Goal: Complete application form

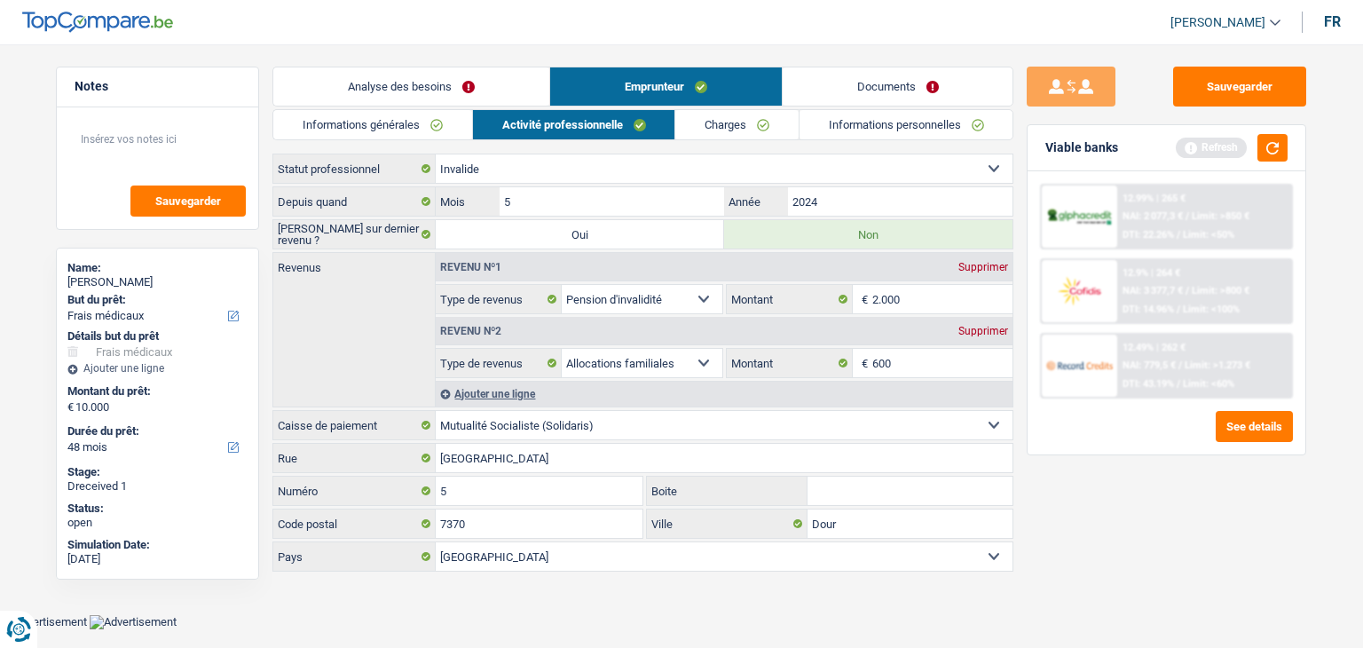
select select "medical"
select select "48"
select select "invalid"
select select "disabilityPension"
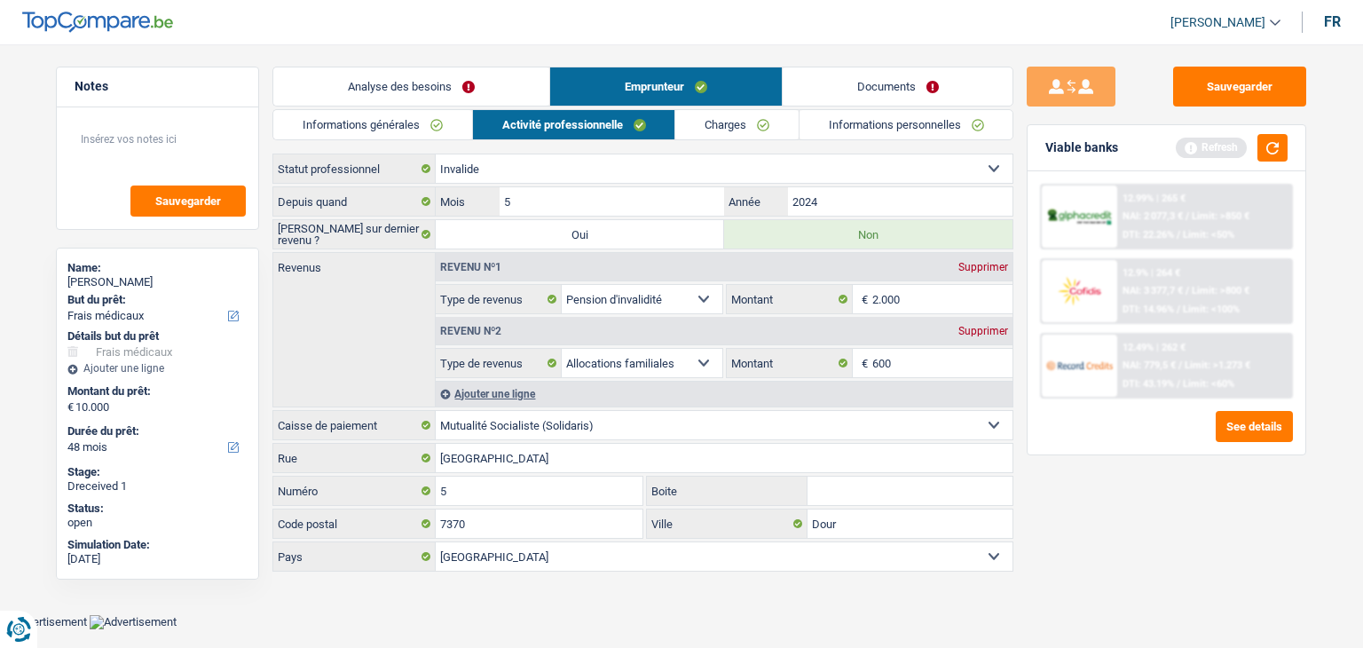
select select "familyAllowances"
select select "solidaris"
select select "BE"
click at [1255, 90] on button "Sauvegarder" at bounding box center [1239, 87] width 133 height 40
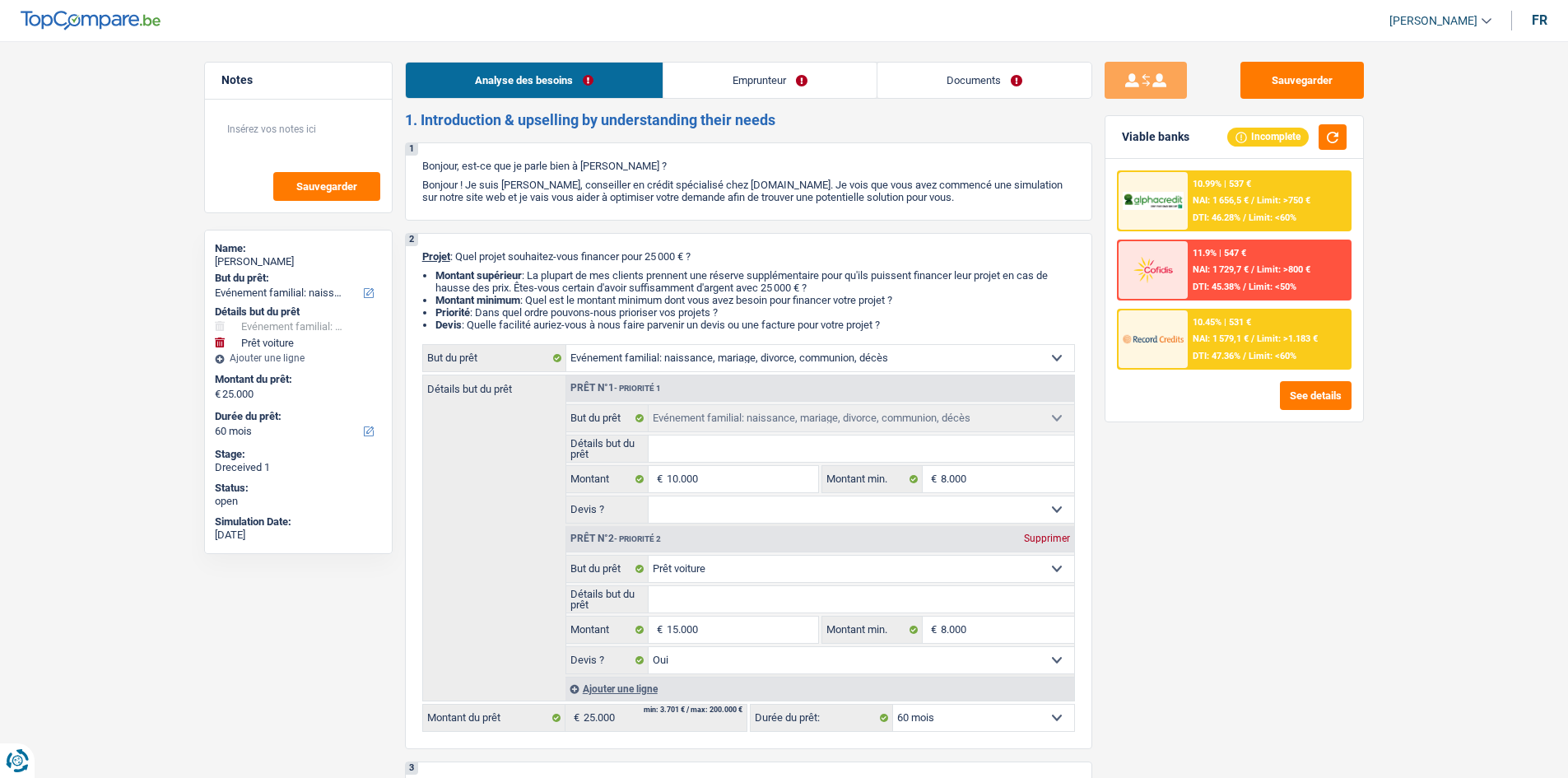
select select "familyEvent"
select select "car"
select select "60"
select select "familyEvent"
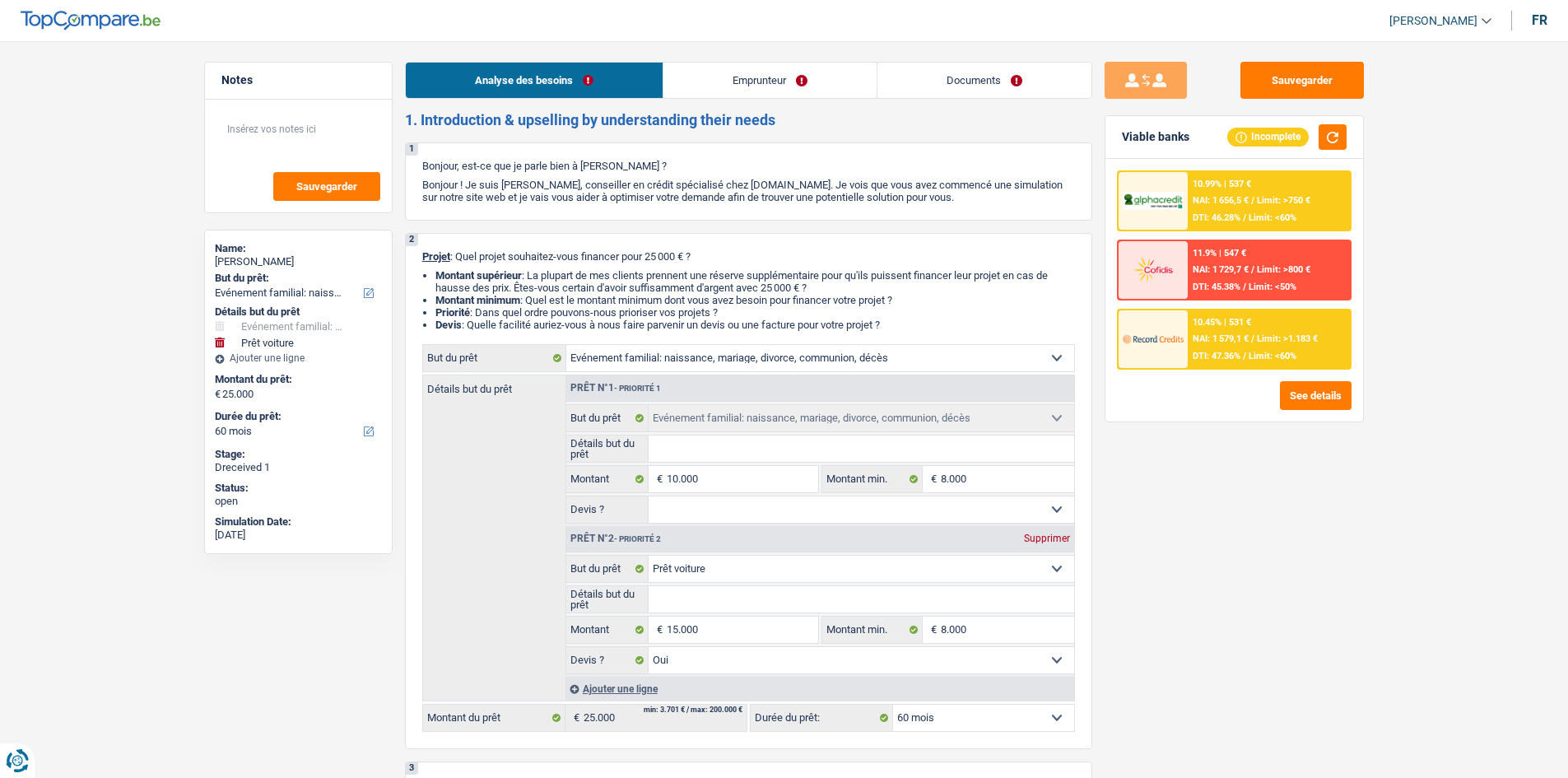
select select "familyEvent"
select select "car"
select select "yes"
select select "60"
select select "independent"
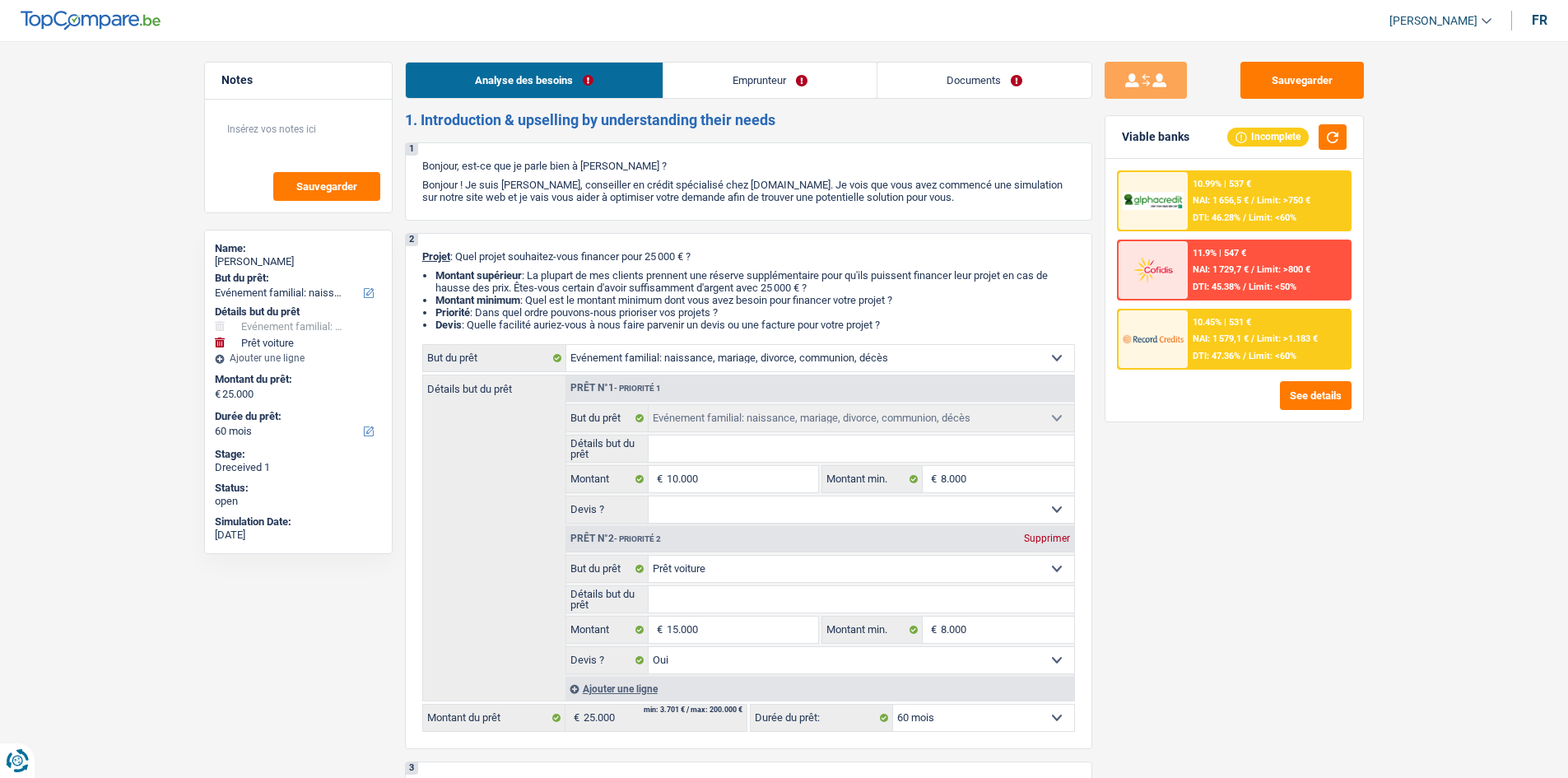
select select "familyAllowances"
select select "netSalary"
select select "rents"
select select "familyEvent"
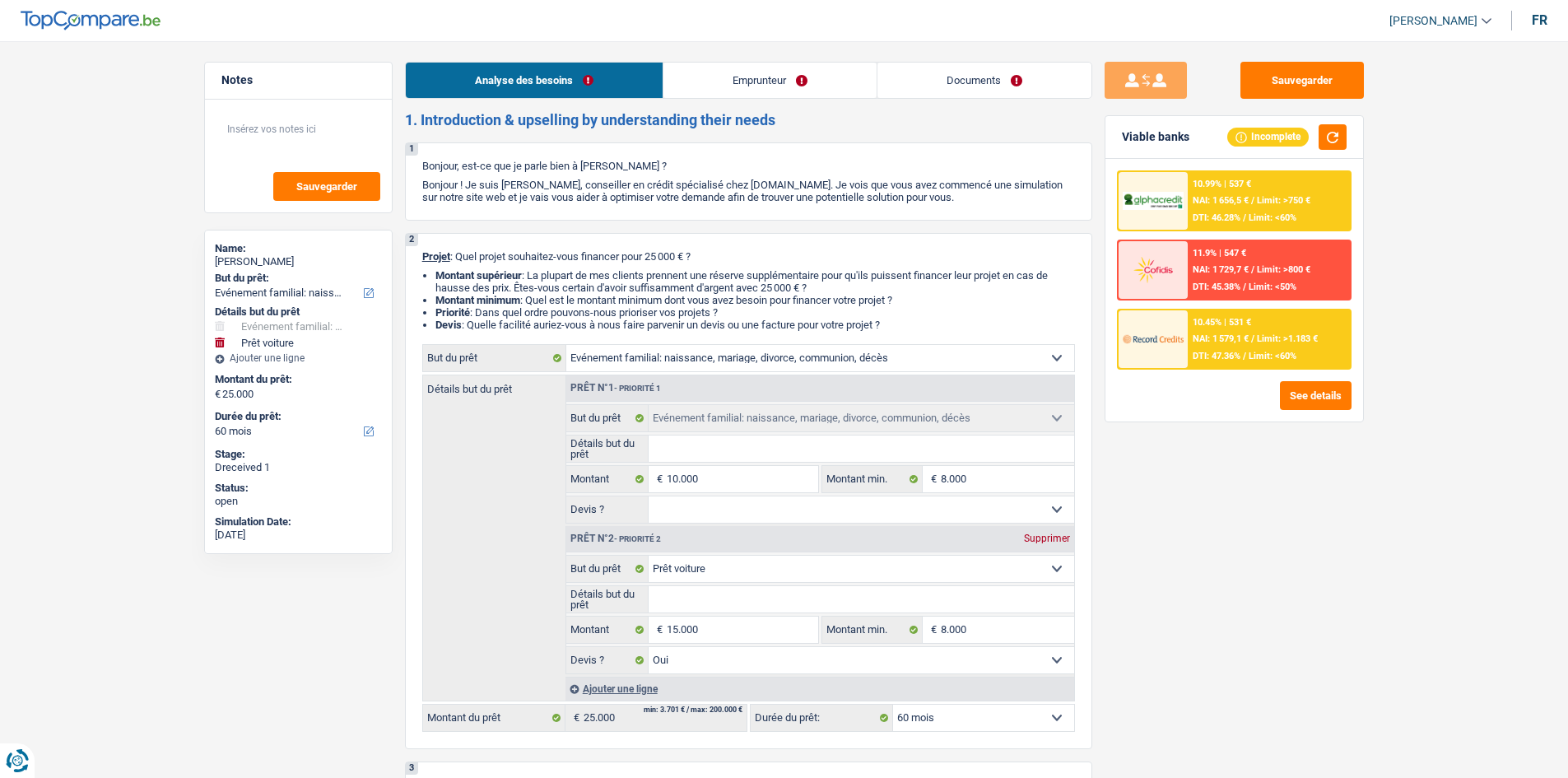
select select "car"
select select "yes"
select select "60"
select select "32"
select select "single"
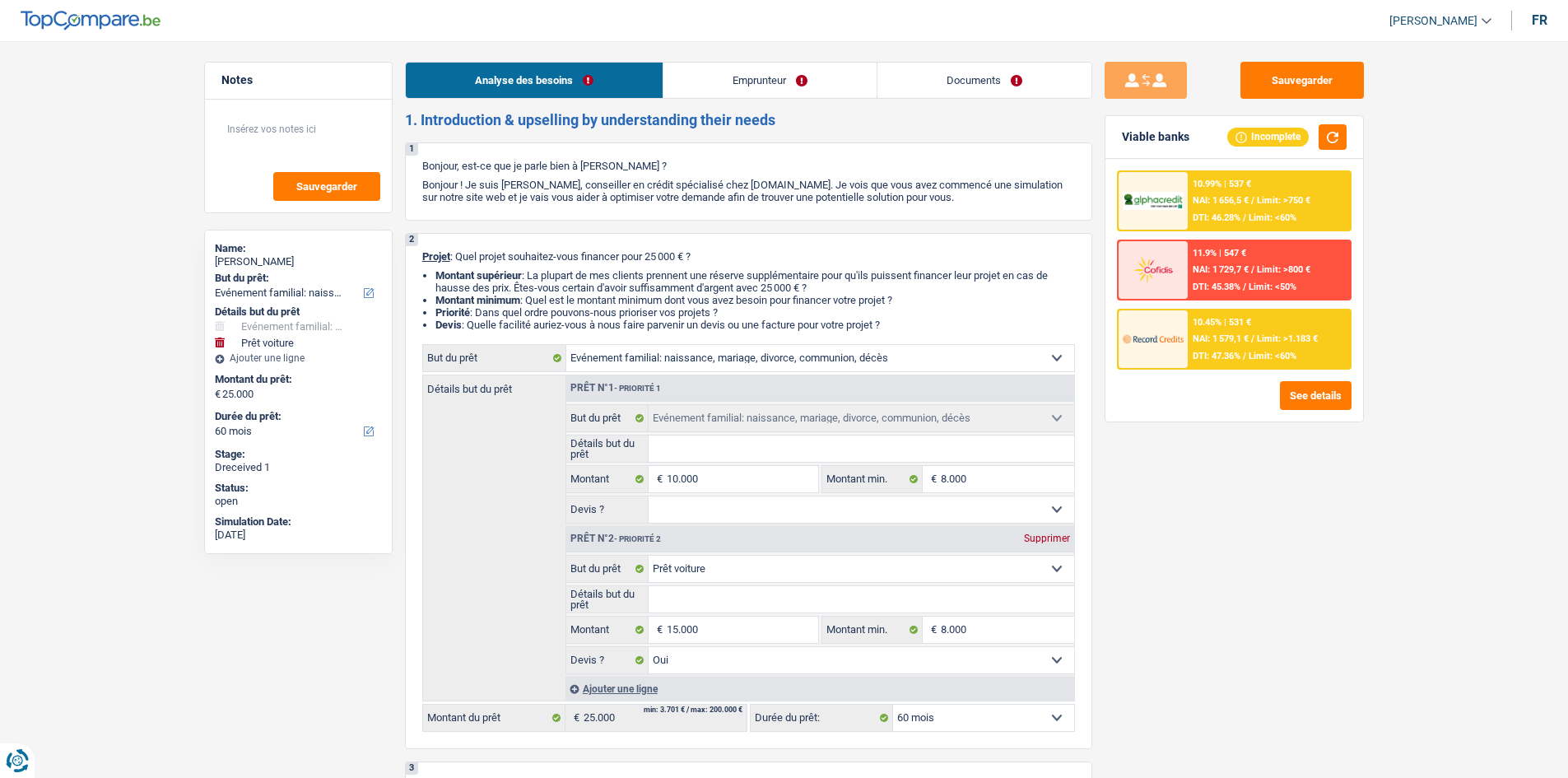
click at [774, 84] on link "Emprunteur" at bounding box center [770, 80] width 213 height 35
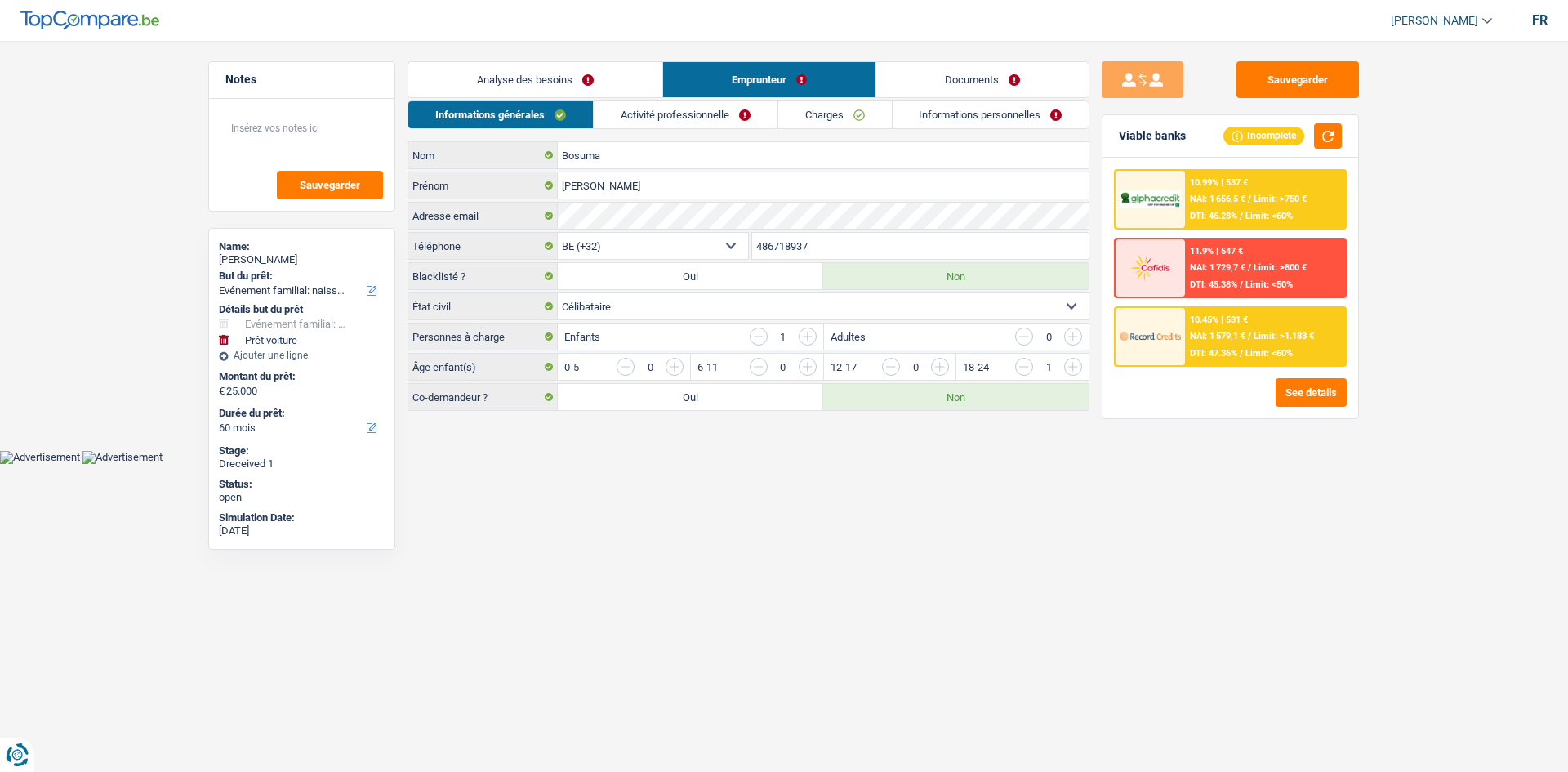
click at [721, 109] on link "Activité professionnelle" at bounding box center [686, 114] width 184 height 27
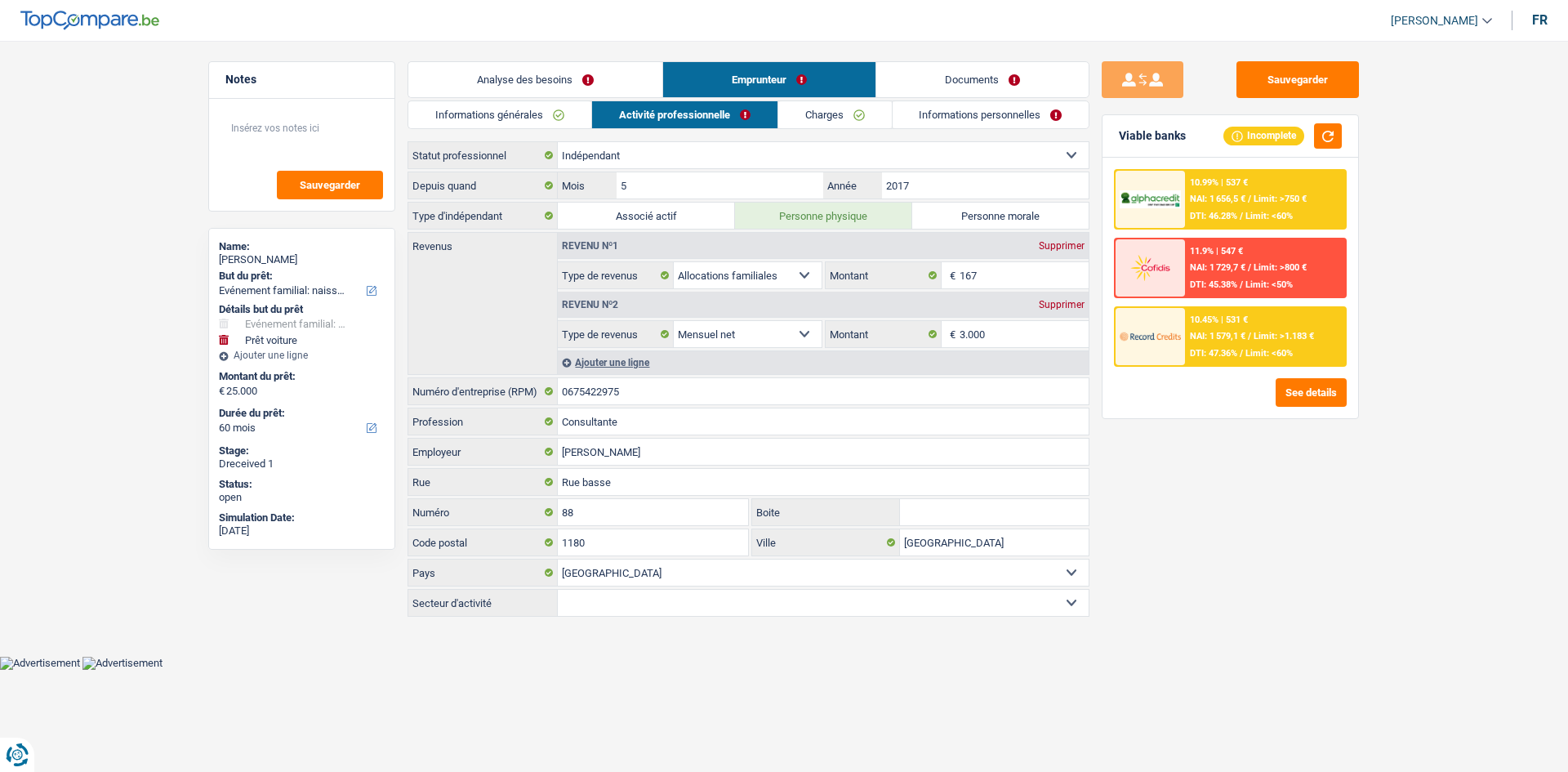
click at [849, 120] on link "Charges" at bounding box center [835, 114] width 113 height 27
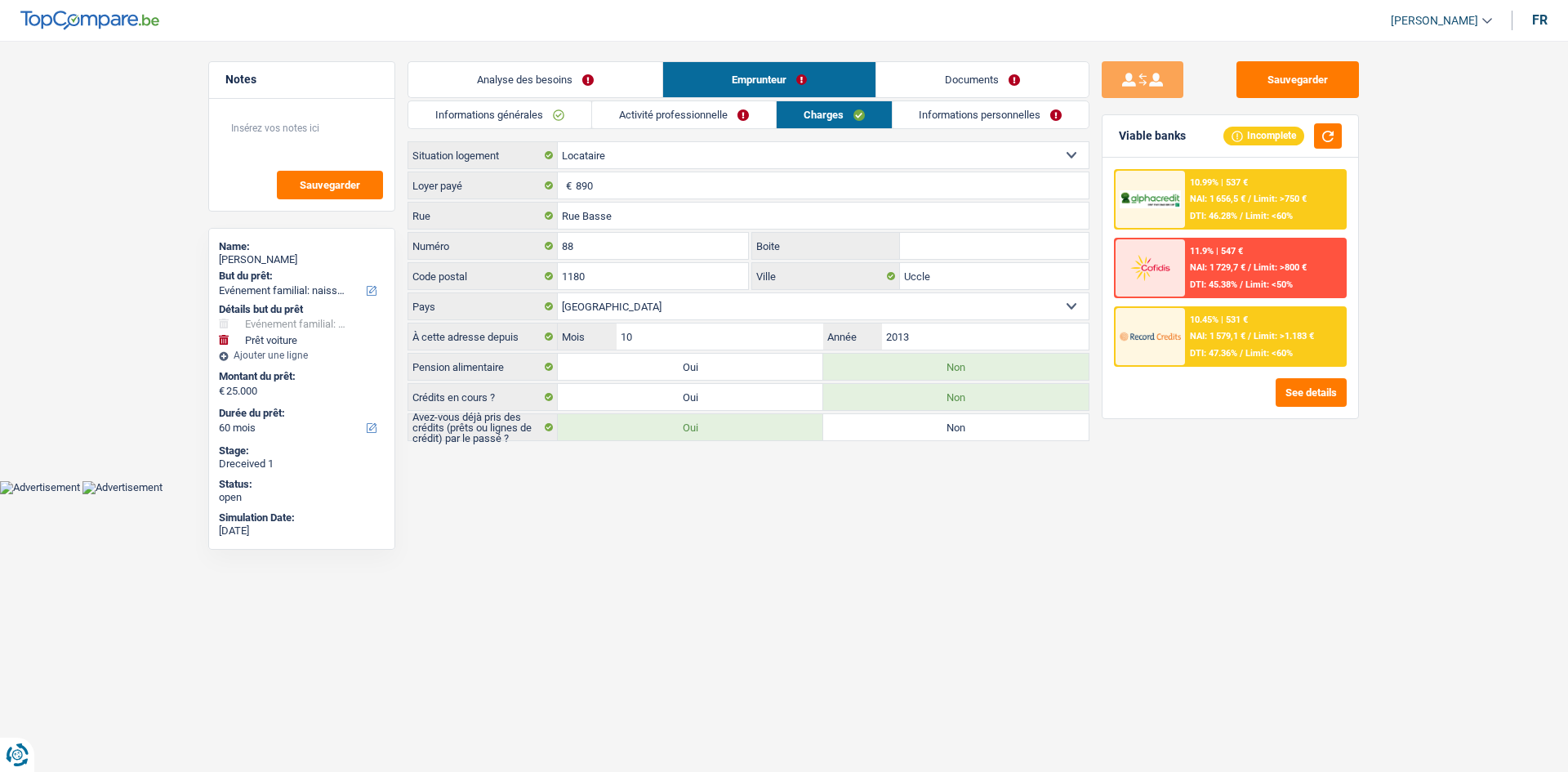
click at [970, 117] on link "Informations personnelles" at bounding box center [992, 114] width 197 height 27
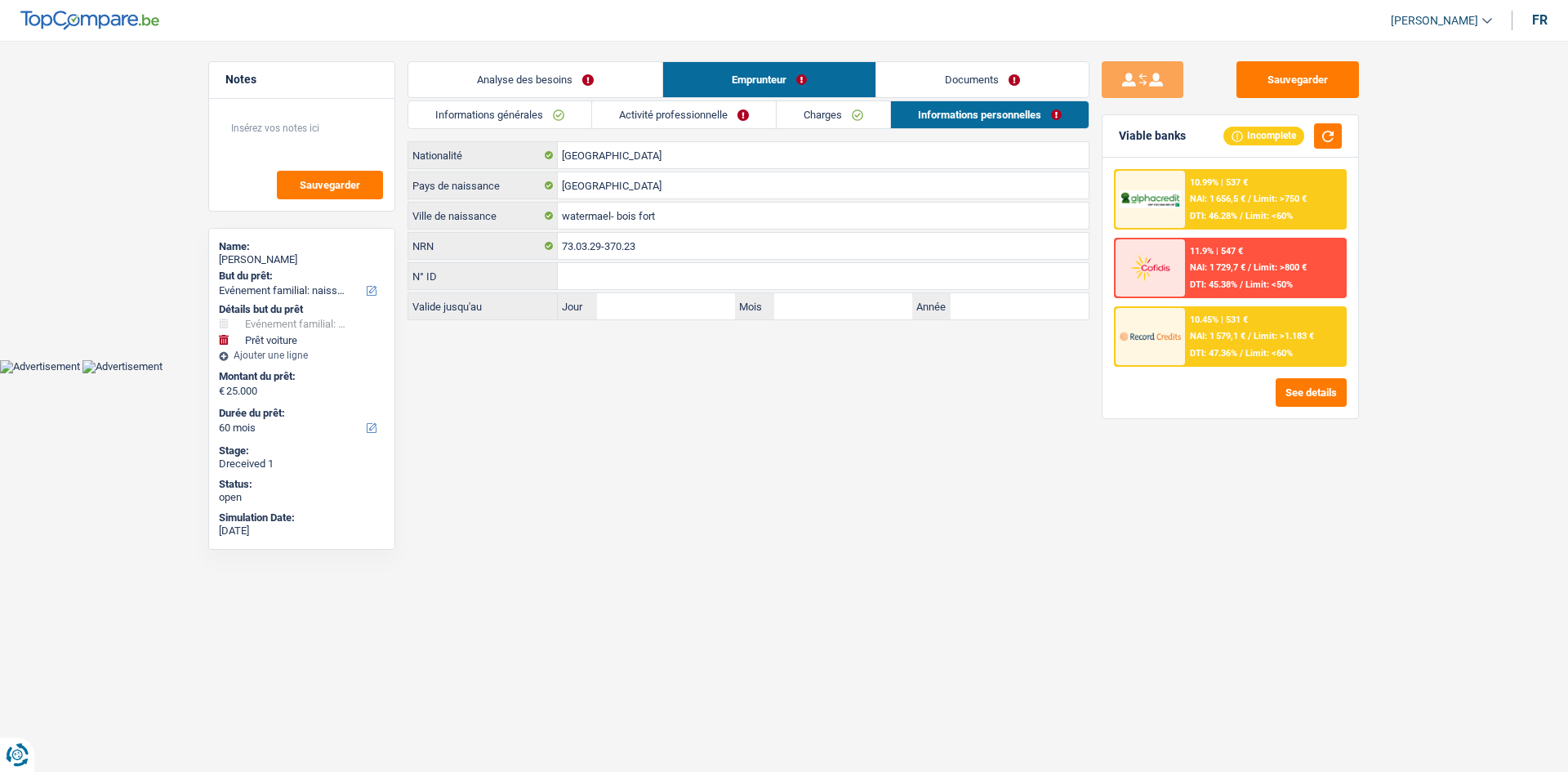
click at [1052, 83] on link "Documents" at bounding box center [982, 79] width 213 height 35
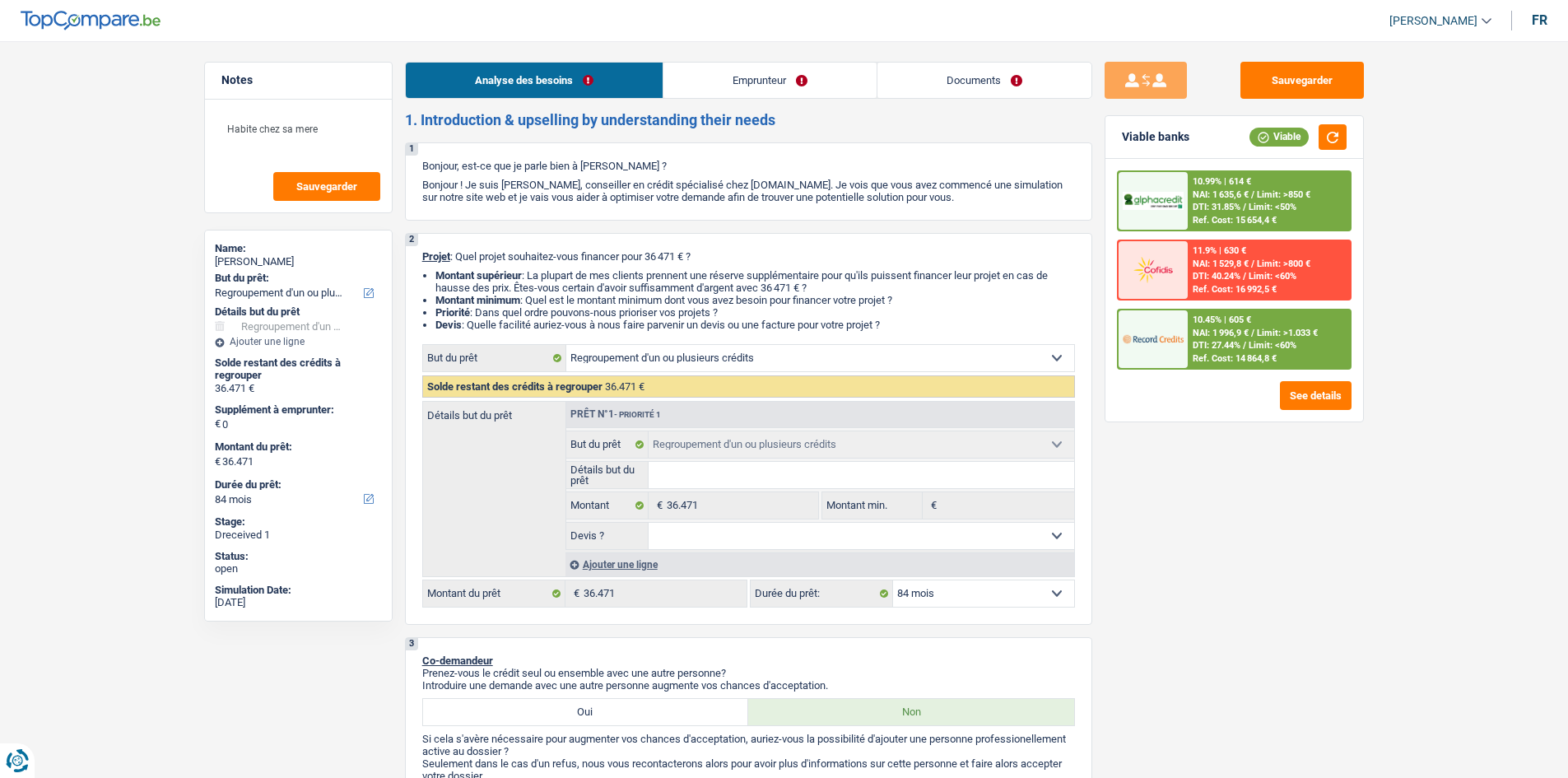
select select "refinancing"
select select "84"
select select "refinancing"
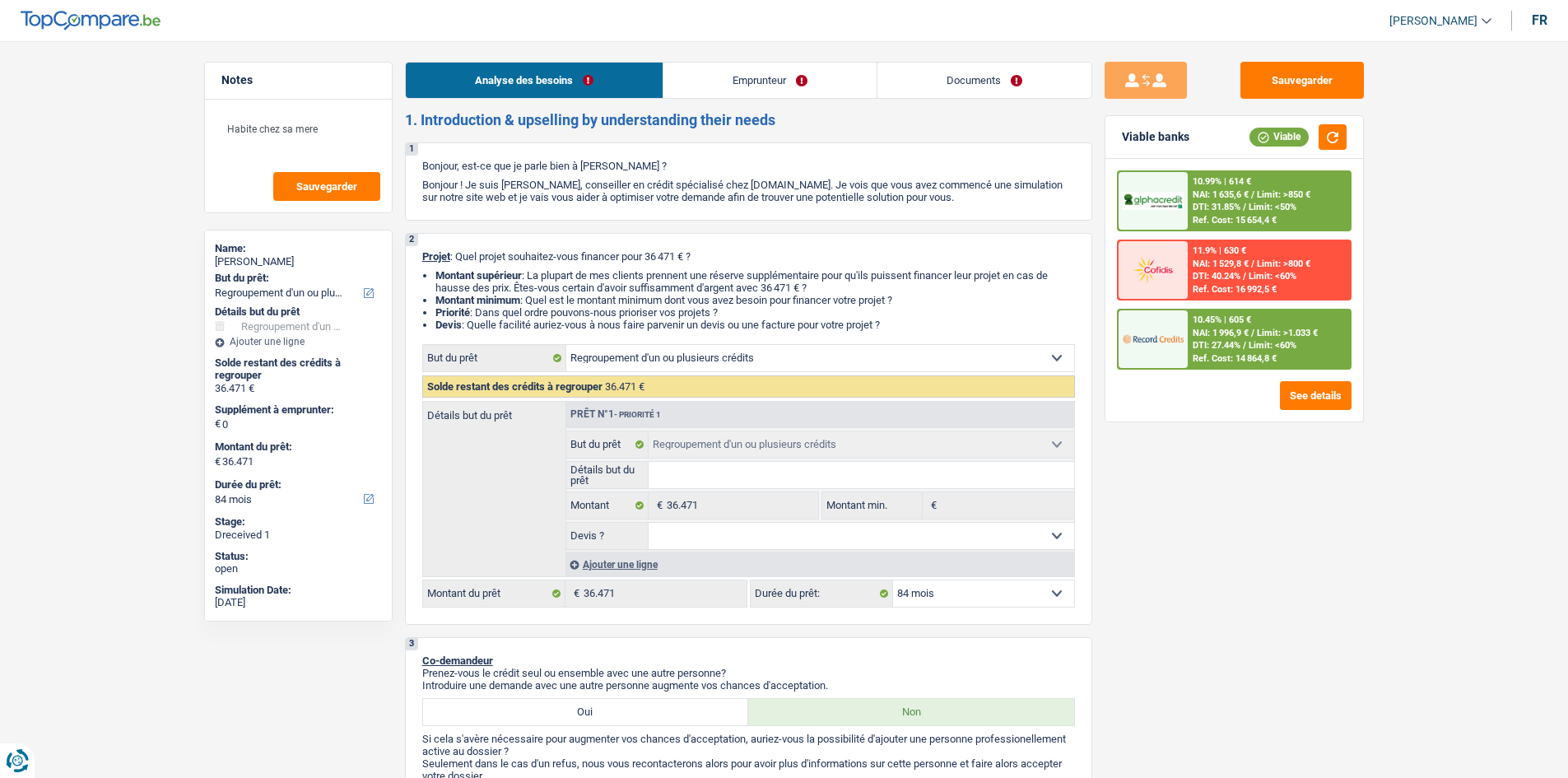
select select "84"
select select "privateEmployee"
select select "netSalary"
select select "mealVouchers"
select select "liveWithParents"
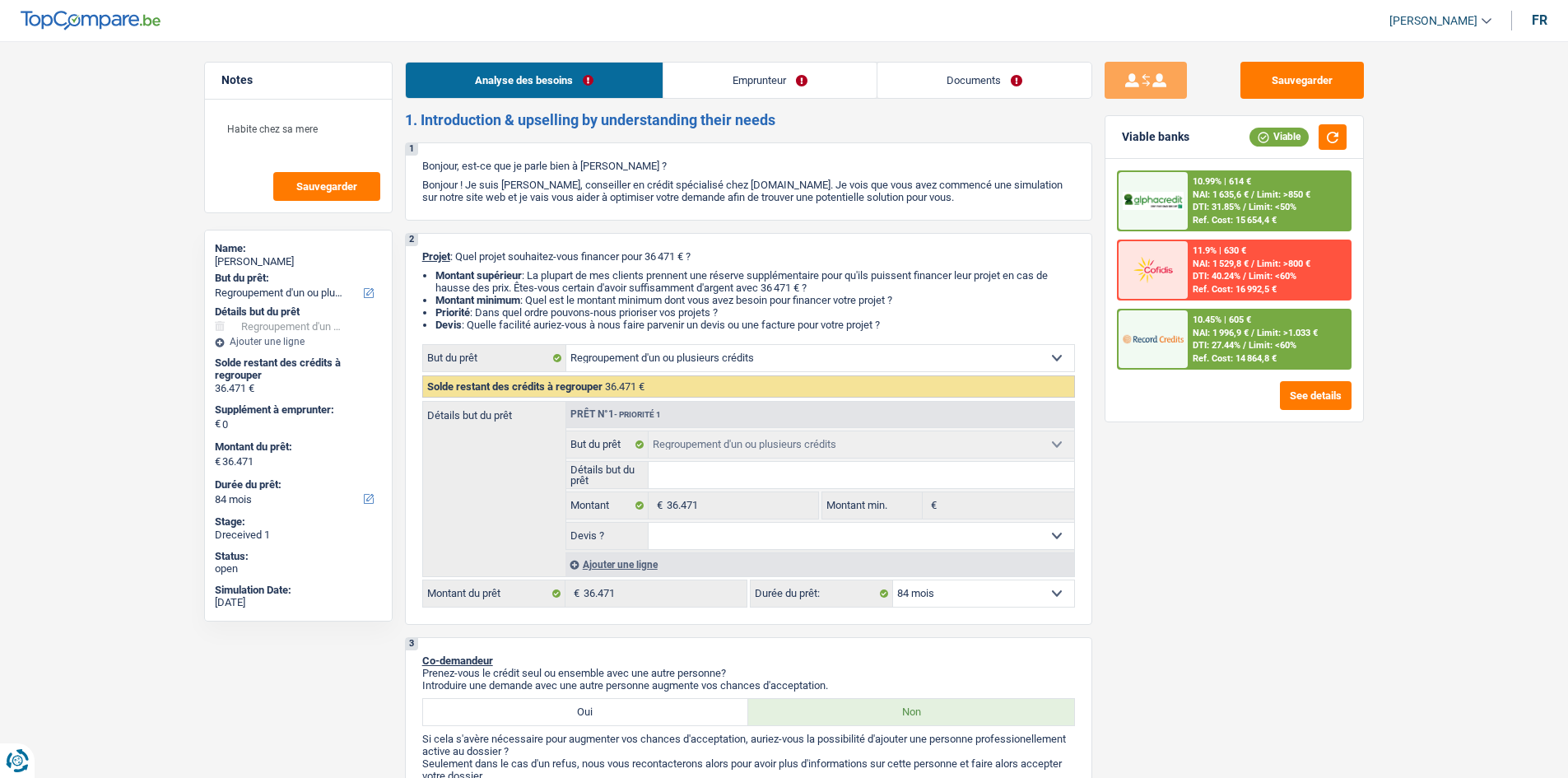
select select "carLoan"
select select "84"
select select "personalLoan"
select select "familyEvent"
select select "30"
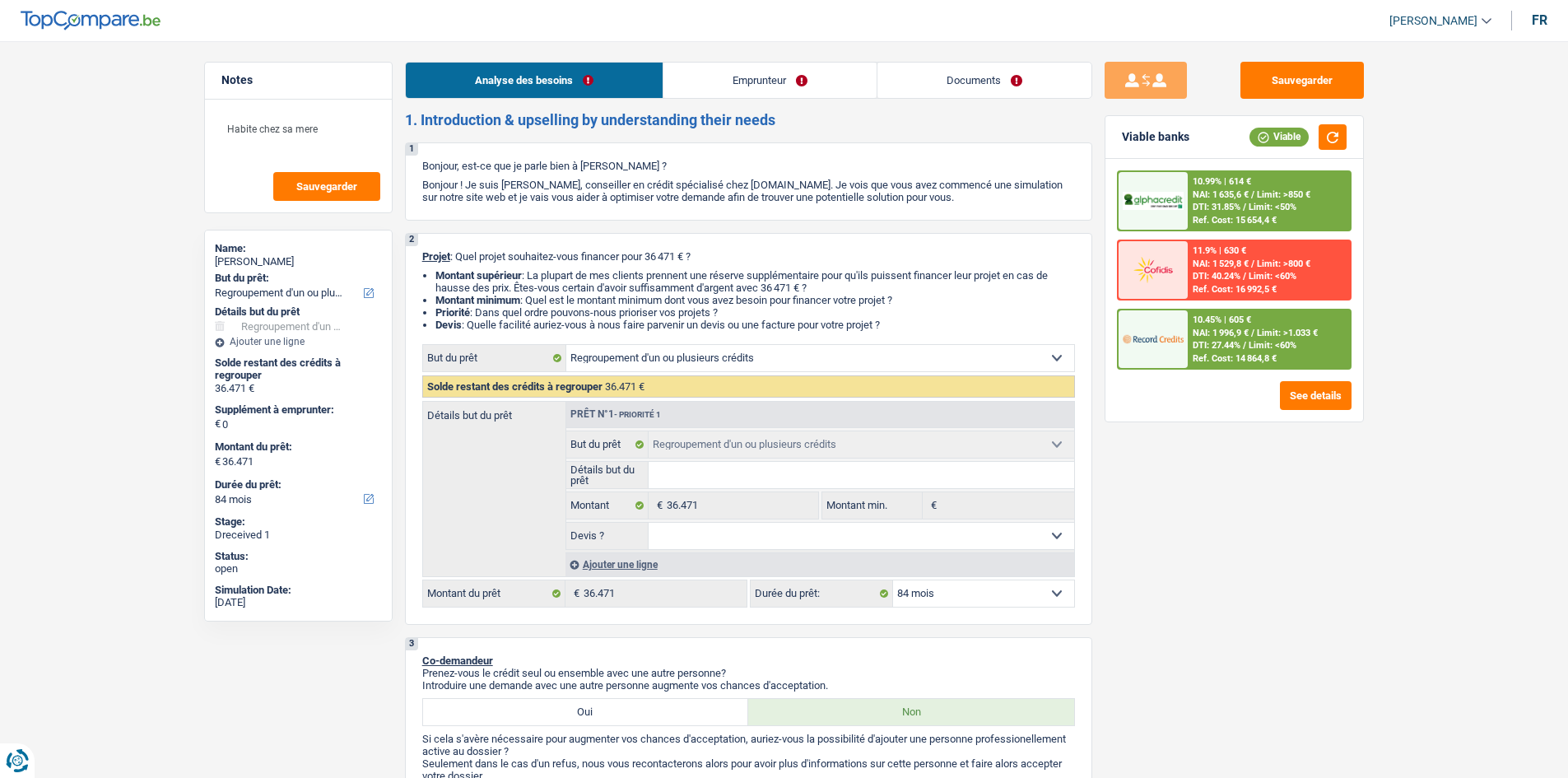
select select "personalLoan"
select select "loanRepayment"
select select "60"
select select "cardOrCredit"
select select "refinancing"
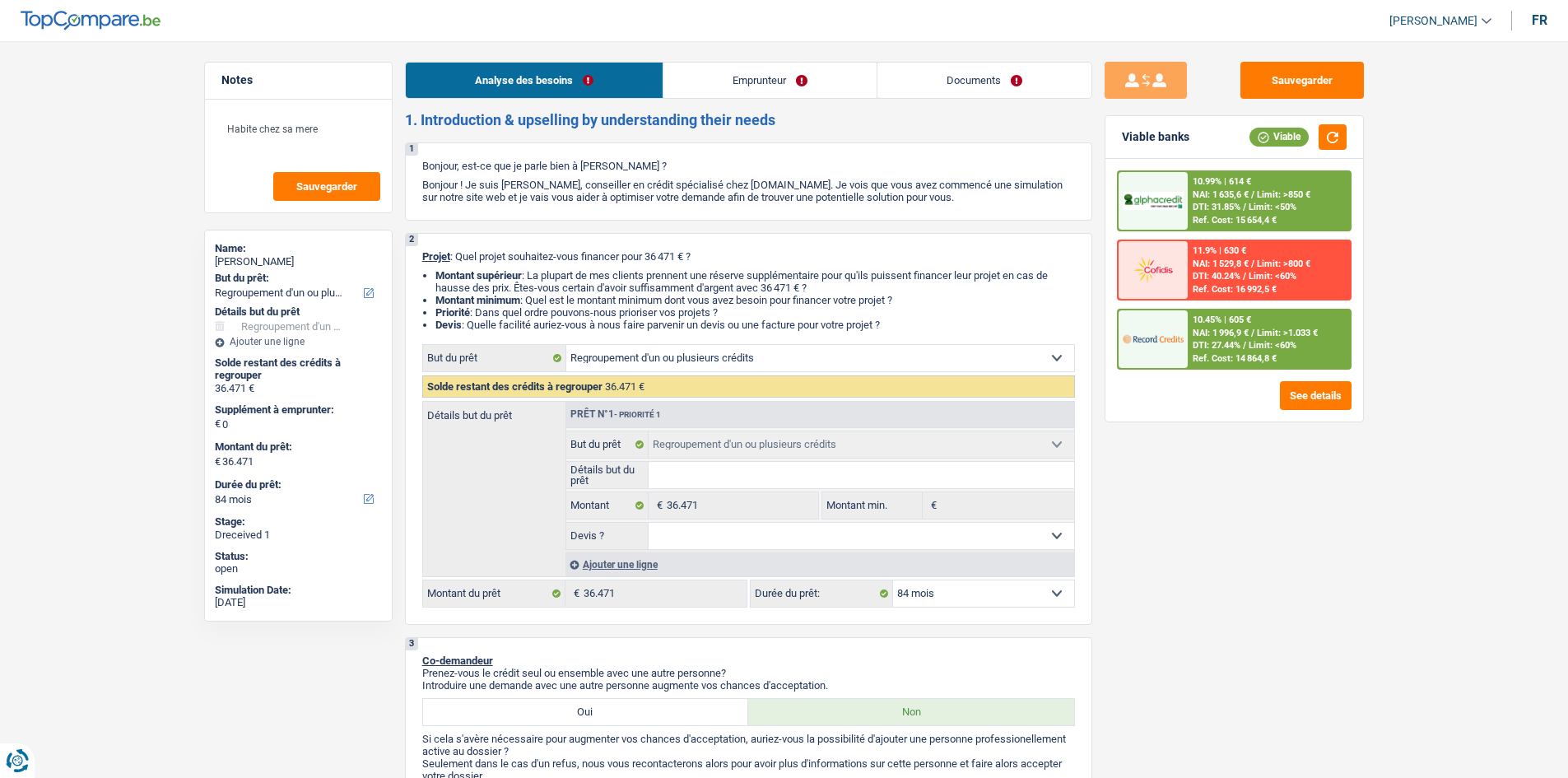
select select "refinancing"
select select "84"
select select "32"
select select "single"
click at [953, 80] on link "Documents" at bounding box center [984, 80] width 214 height 35
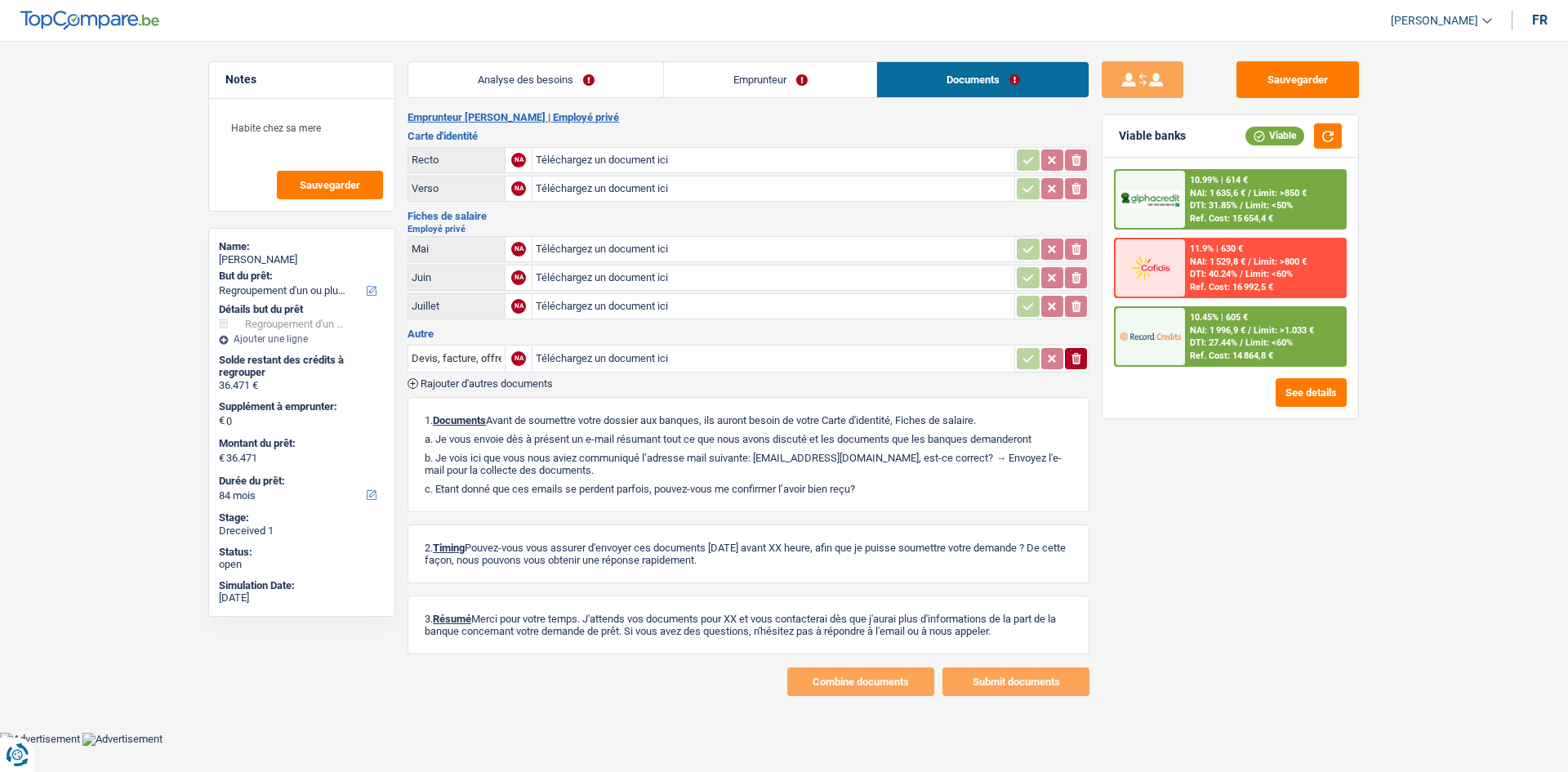
click at [794, 81] on link "Emprunteur" at bounding box center [770, 79] width 213 height 35
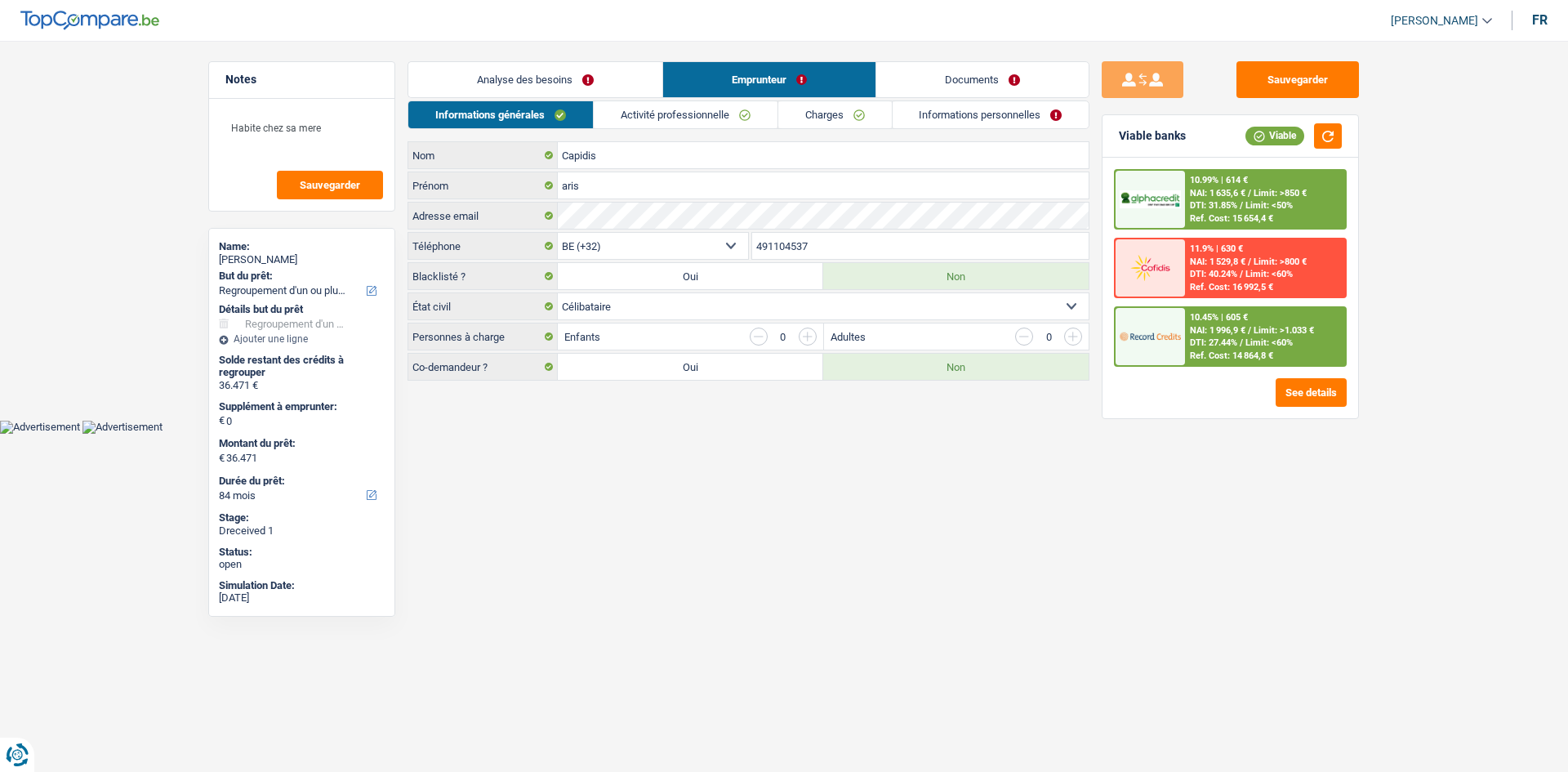
click at [703, 114] on link "Activité professionnelle" at bounding box center [686, 114] width 184 height 27
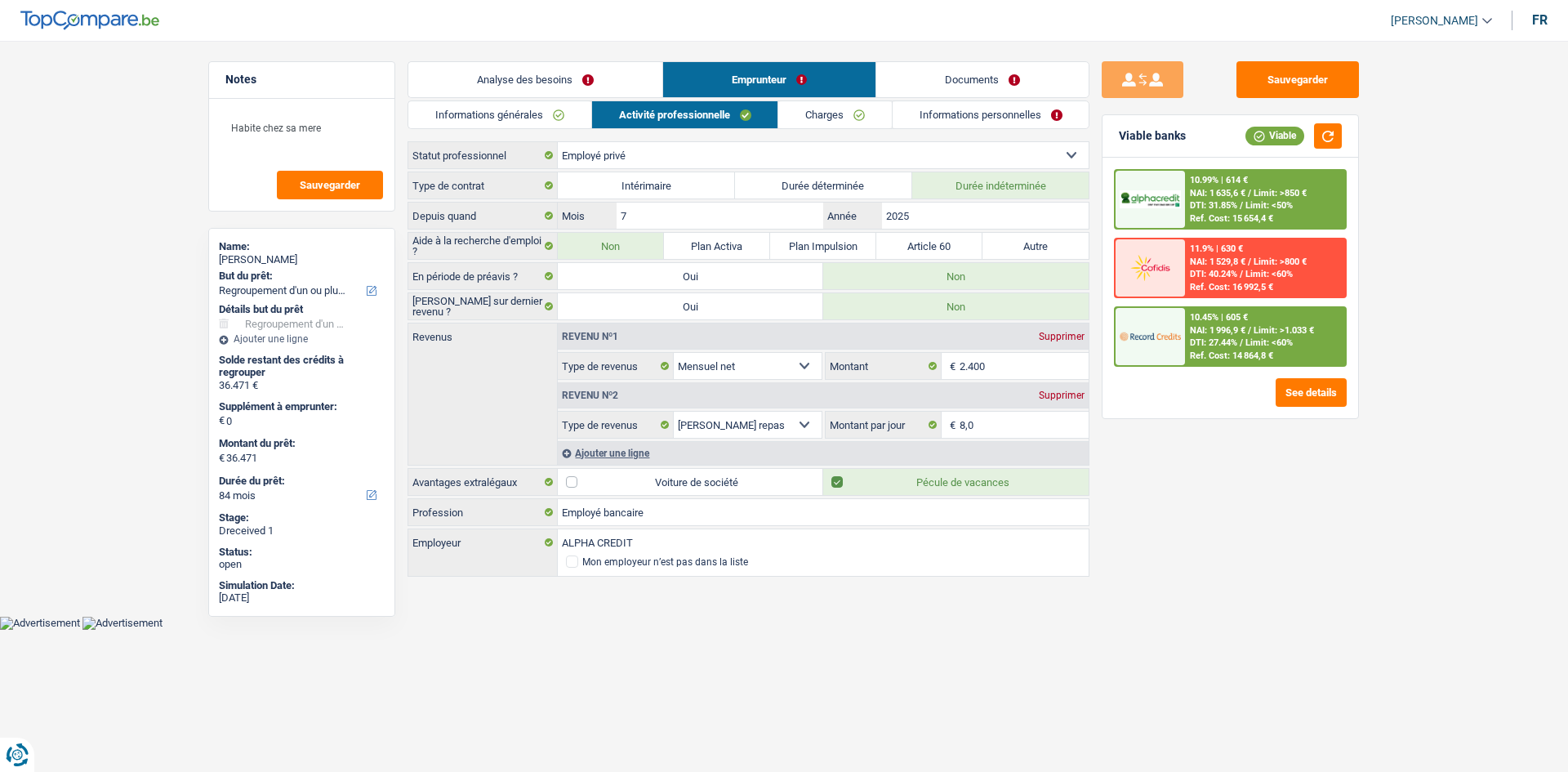
click at [519, 116] on link "Informations générales" at bounding box center [500, 114] width 183 height 27
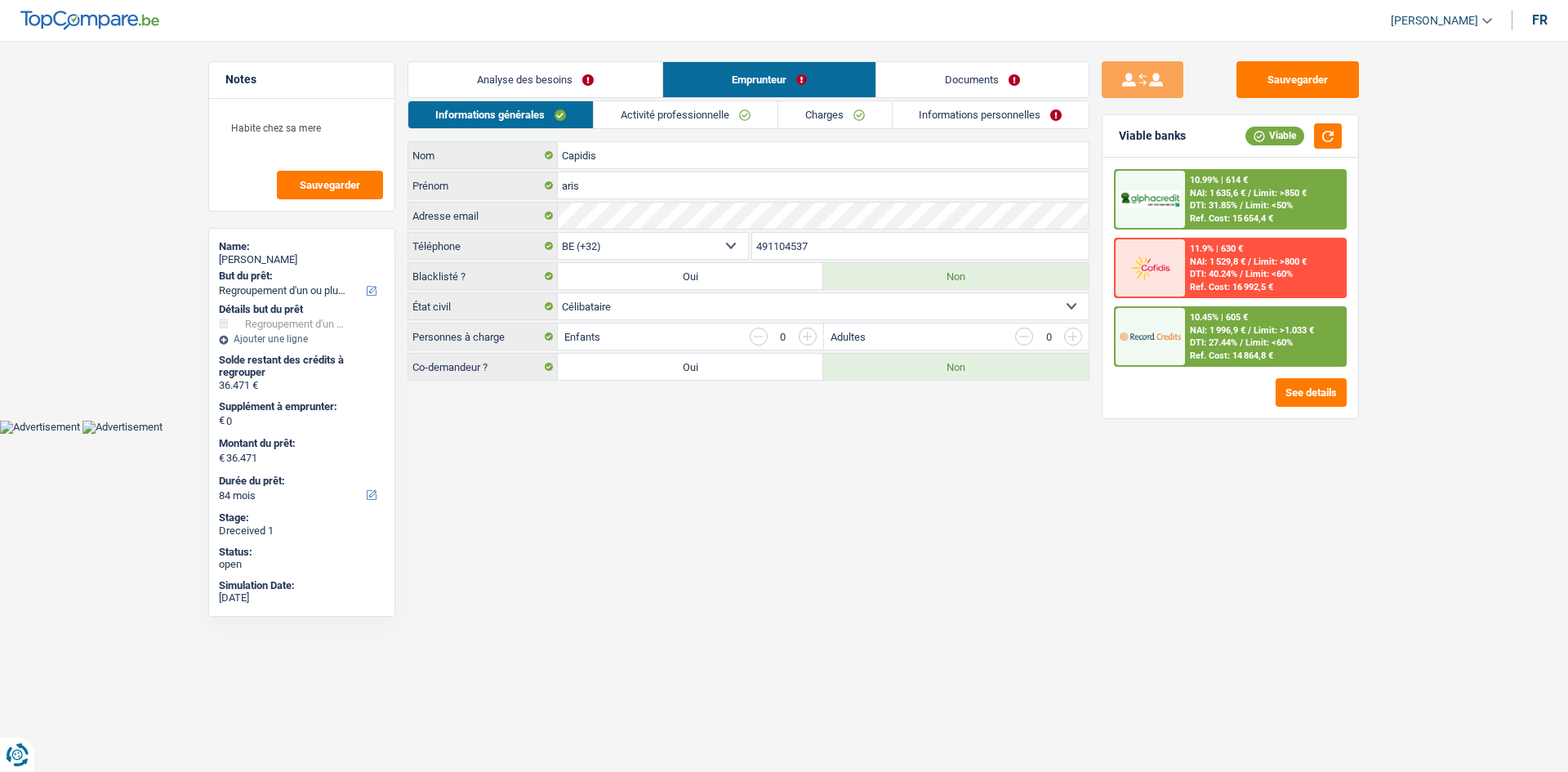
click at [575, 81] on link "Analyse des besoins" at bounding box center [536, 79] width 254 height 35
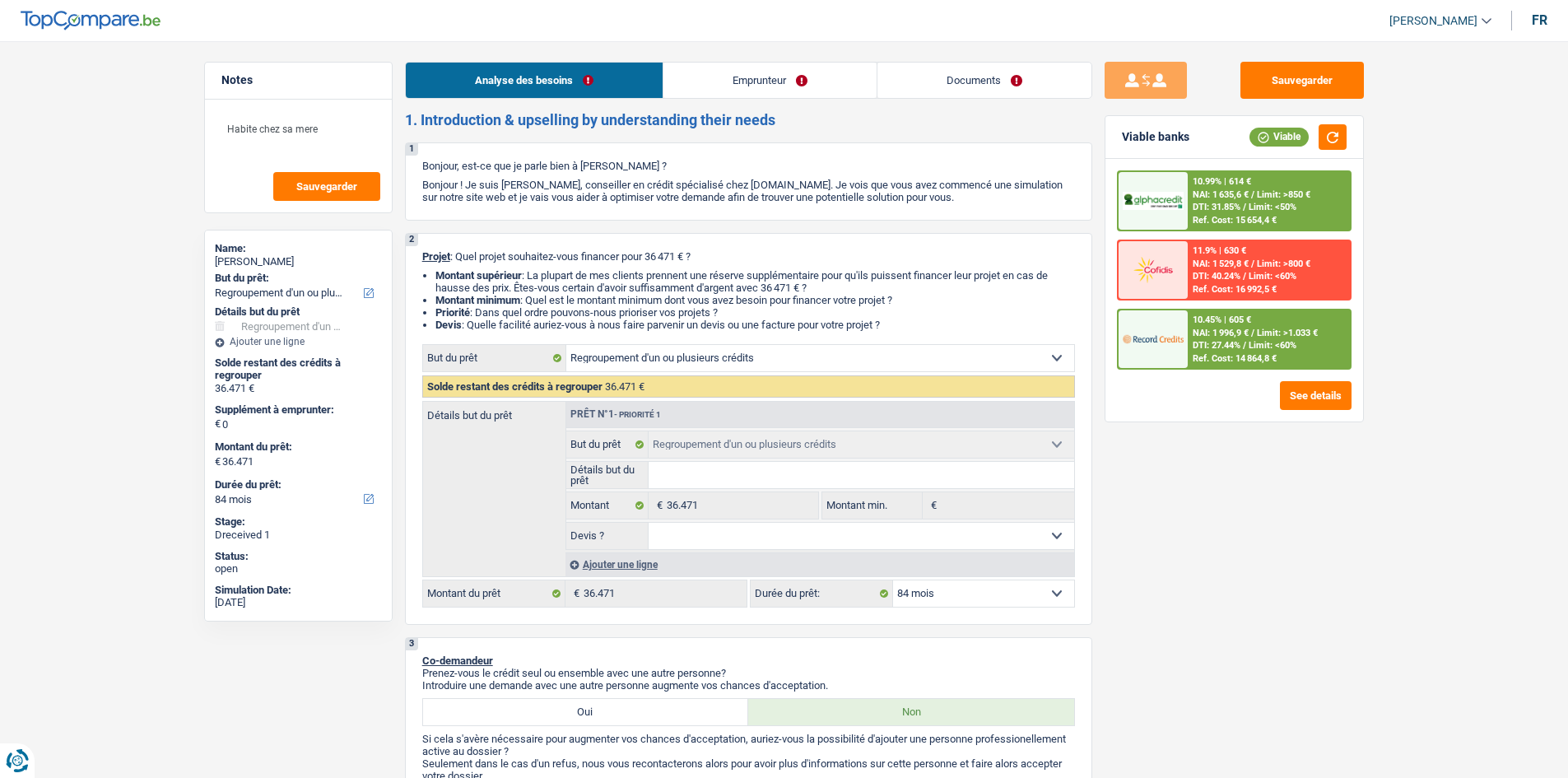
click at [702, 86] on link "Emprunteur" at bounding box center [770, 80] width 213 height 35
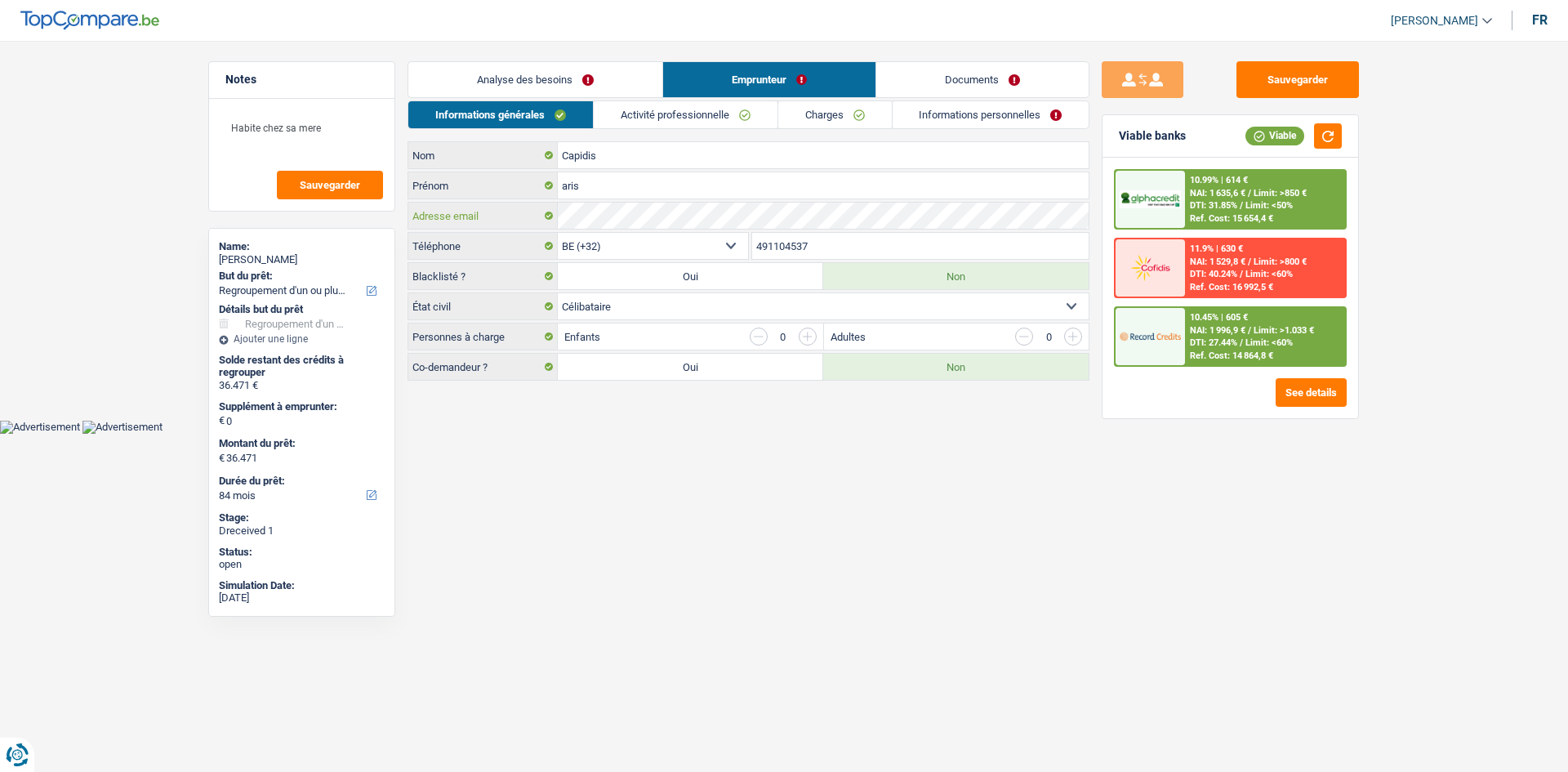
click at [526, 214] on div "Adresse email" at bounding box center [749, 216] width 680 height 26
click at [1257, 76] on button "Sauvegarder" at bounding box center [1297, 80] width 122 height 37
click at [1336, 131] on button "button" at bounding box center [1329, 136] width 28 height 26
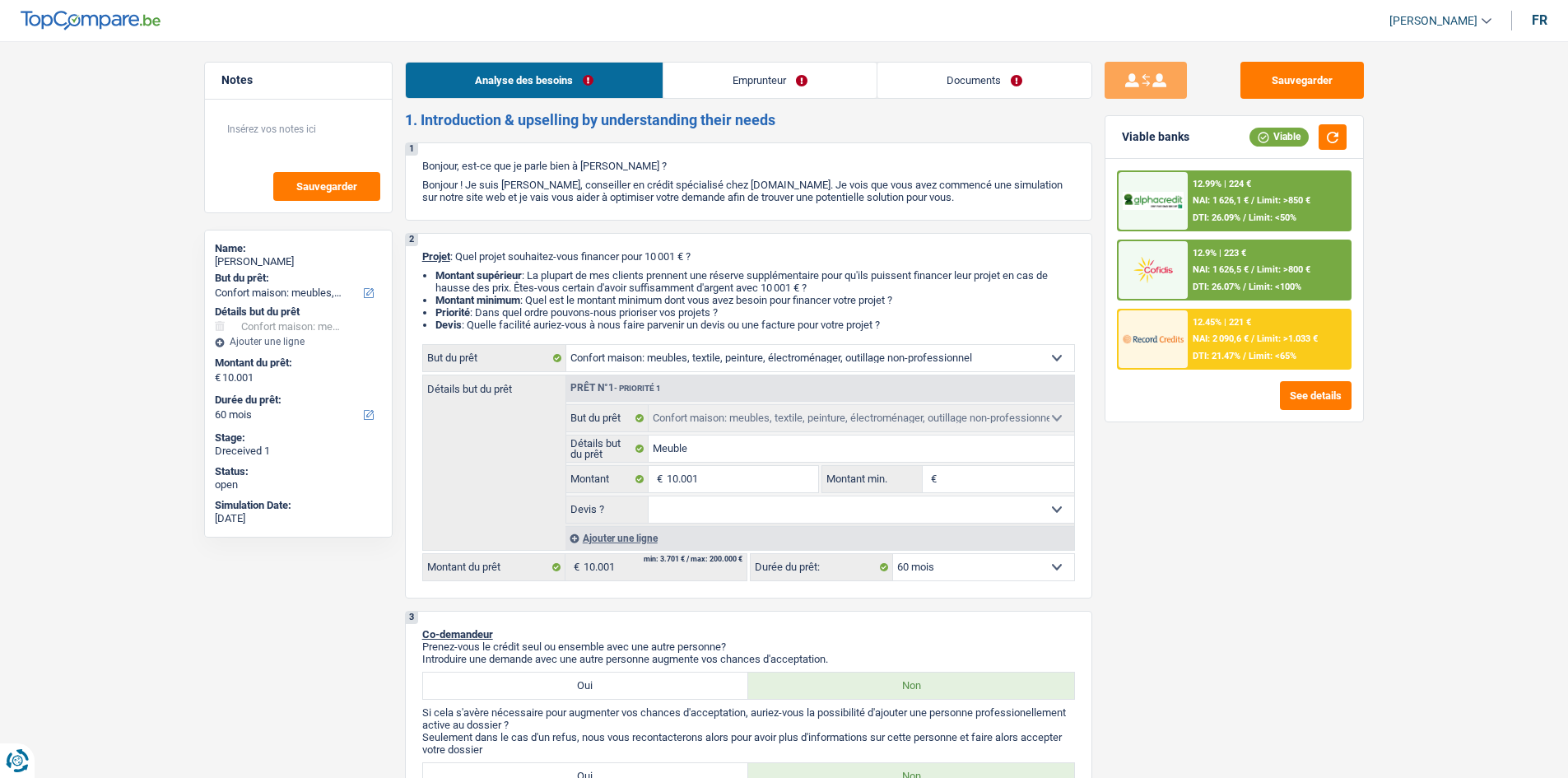
select select "household"
select select "60"
select select "household"
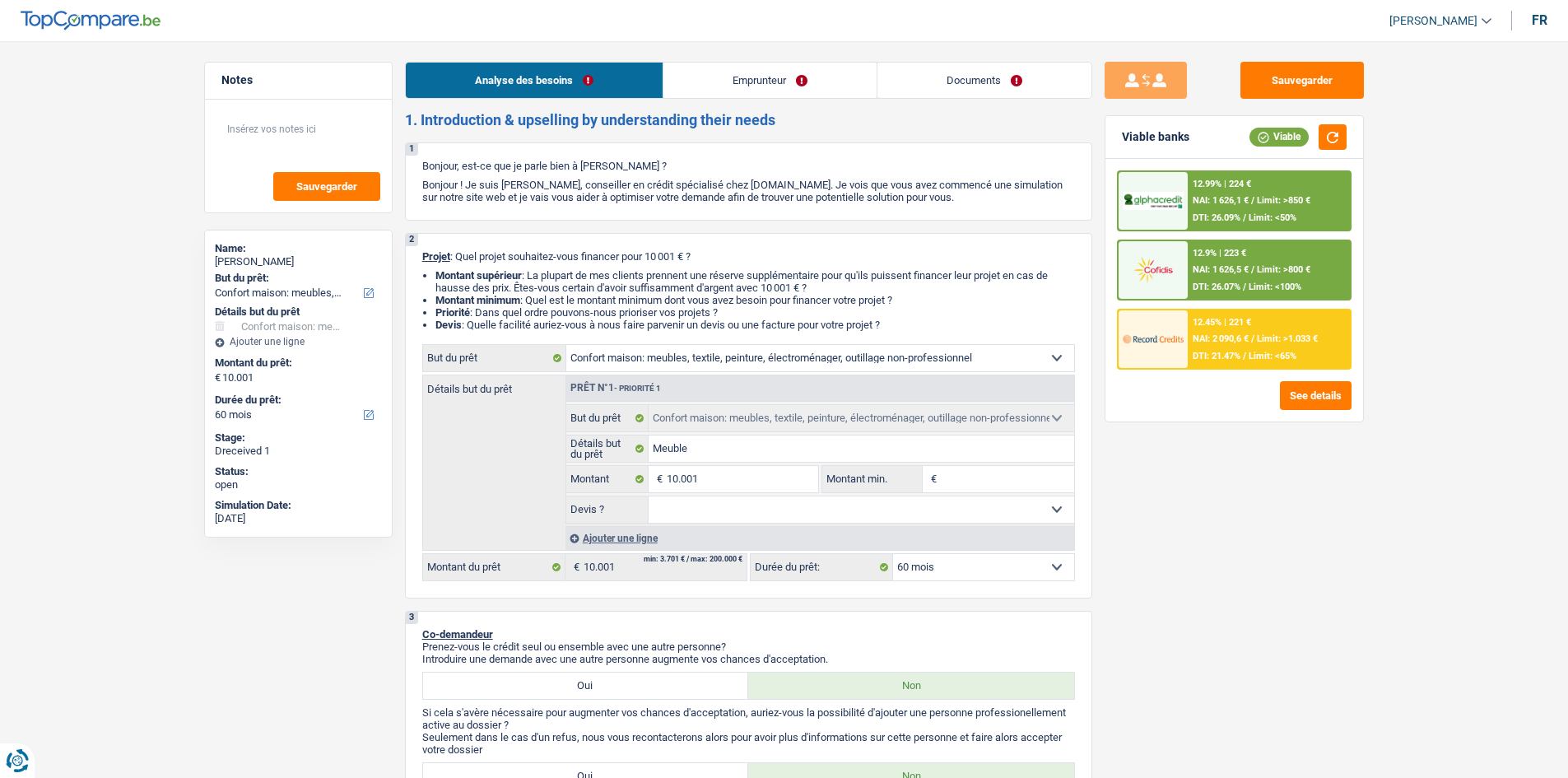
select select "60"
select select "worker"
select select "netSalary"
select select "rents"
select select "household"
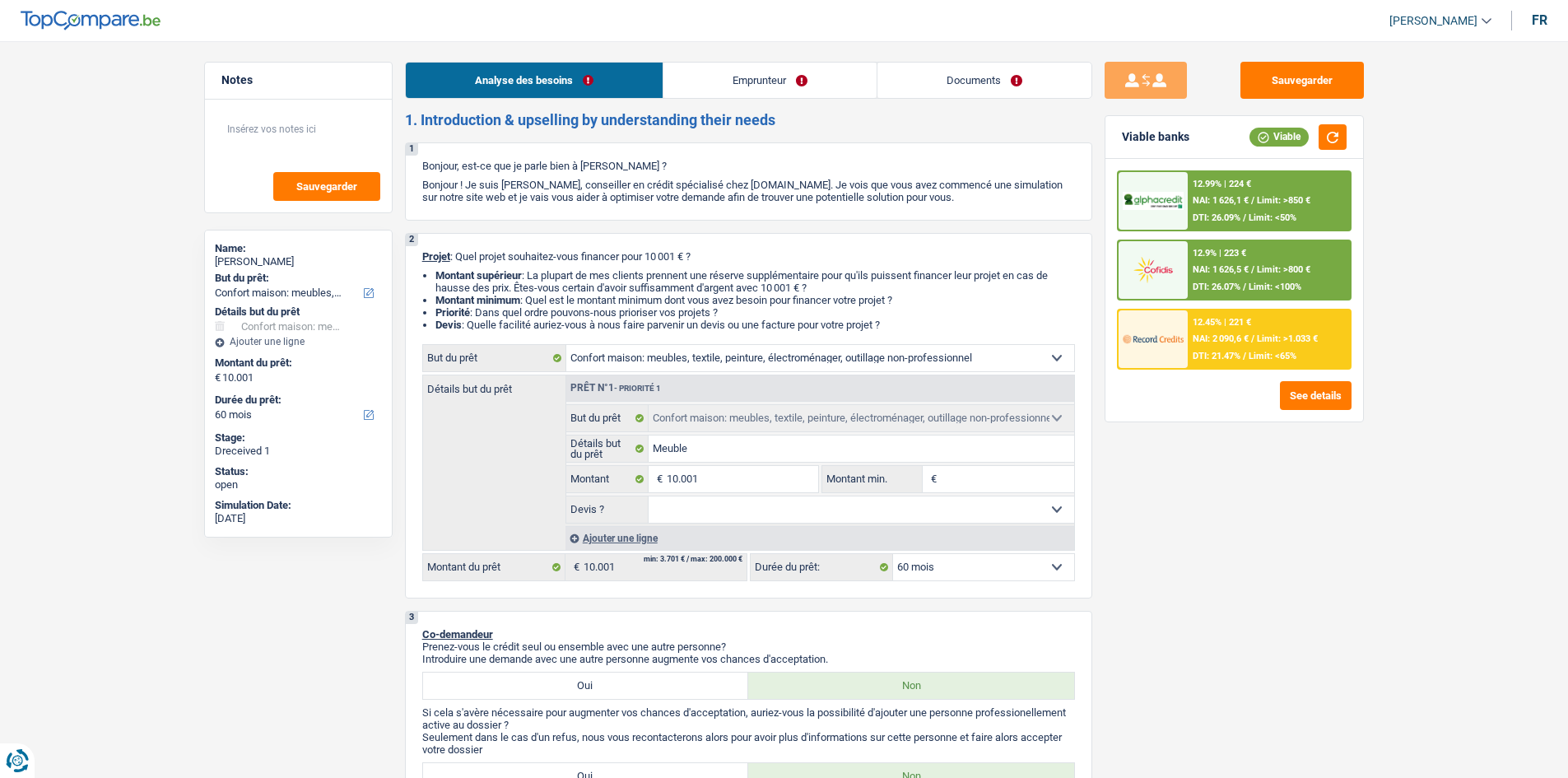
select select "household"
select select "60"
click at [974, 85] on link "Documents" at bounding box center [984, 80] width 214 height 35
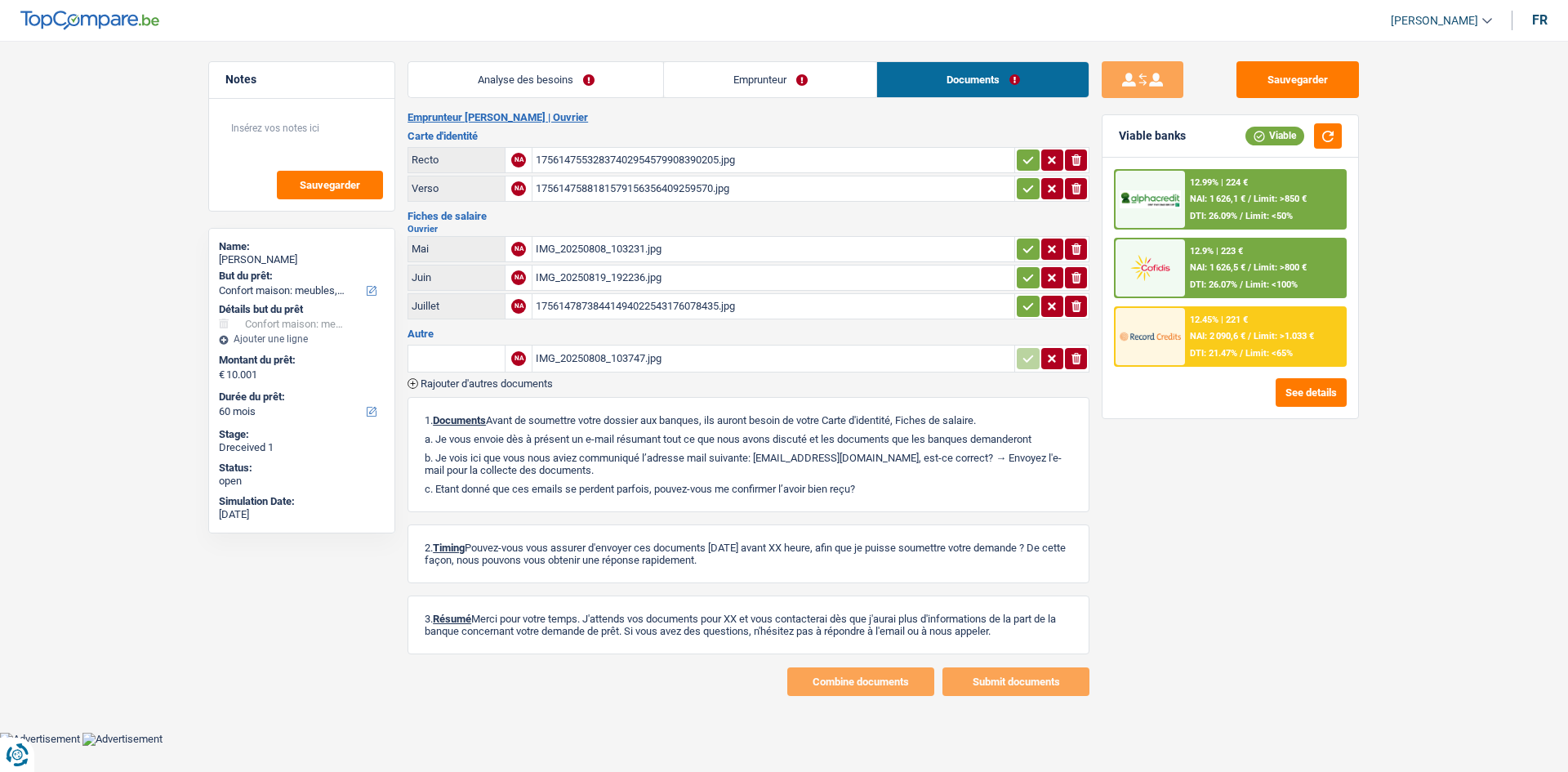
drag, startPoint x: 704, startPoint y: 165, endPoint x: 695, endPoint y: 152, distance: 15.8
click at [695, 152] on div "17561475532837402954579908390205.jpg" at bounding box center [773, 160] width 475 height 25
click at [558, 359] on div "IMG_20250808_103747.jpg" at bounding box center [773, 358] width 475 height 25
click at [603, 361] on div "IMG_20250808_103747.jpg" at bounding box center [773, 358] width 475 height 25
click at [1281, 76] on button "Sauvegarder" at bounding box center [1297, 80] width 122 height 37
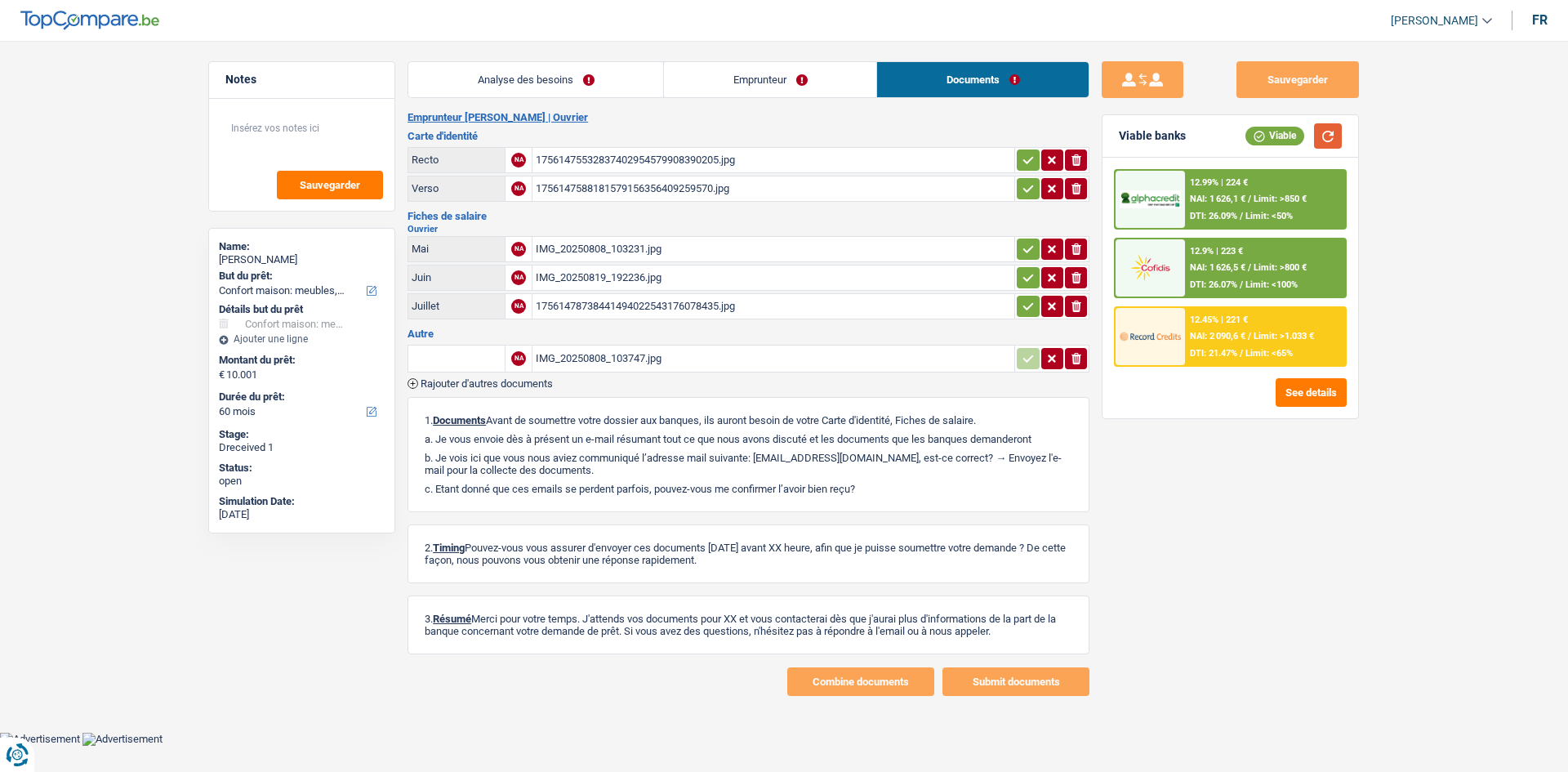
click at [1334, 135] on button "button" at bounding box center [1329, 136] width 28 height 26
